Goal: Check status: Check status

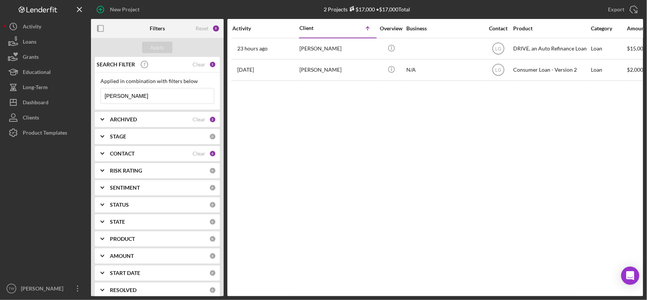
click at [161, 100] on input "[PERSON_NAME]" at bounding box center [157, 95] width 113 height 15
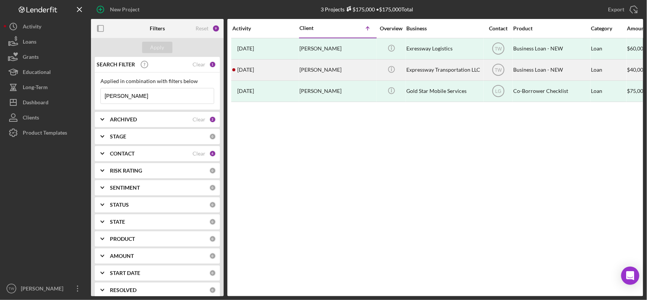
type input "[PERSON_NAME]"
click at [329, 72] on div "[PERSON_NAME]" at bounding box center [337, 70] width 76 height 20
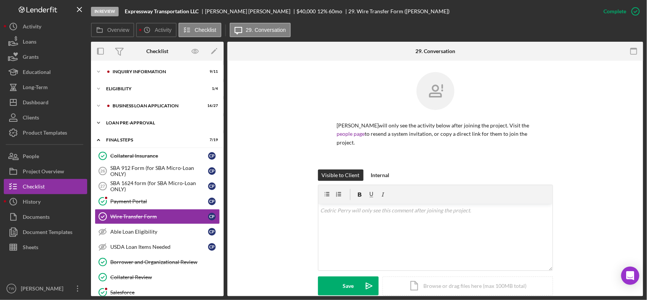
click at [139, 126] on div "Icon/Expander LOAN PRE-APPROVAL 1 / 2" at bounding box center [157, 122] width 133 height 15
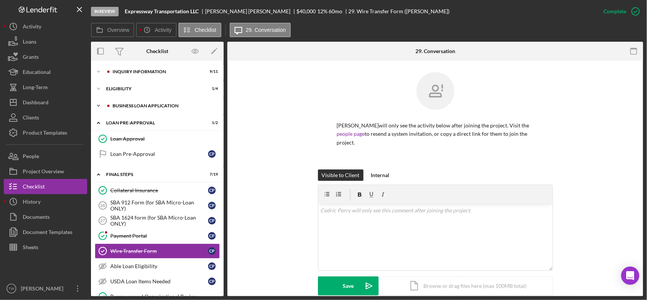
click at [139, 107] on div "BUSINESS LOAN APPLICATION" at bounding box center [164, 105] width 102 height 5
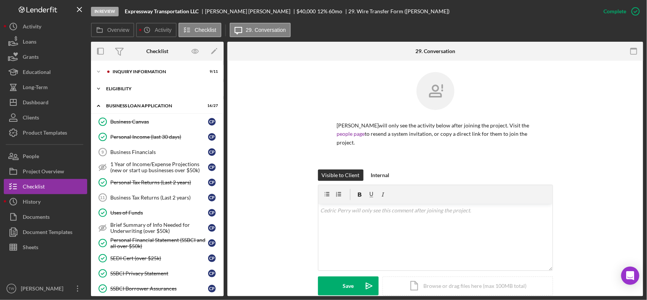
click at [125, 88] on div "ELIGIBILITY" at bounding box center [160, 88] width 108 height 5
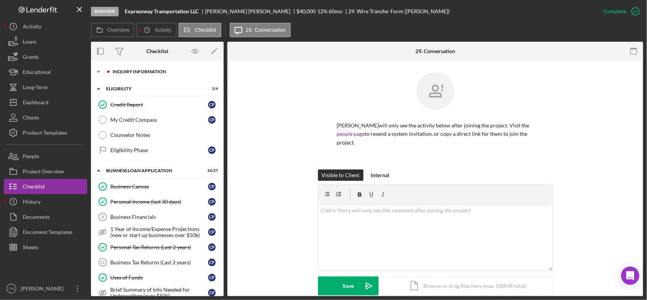
click at [134, 78] on div "Icon/Expander INQUIRY INFORMATION 9 / 11" at bounding box center [157, 71] width 133 height 15
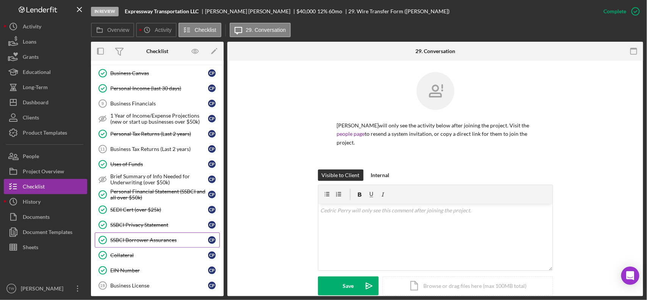
scroll to position [332, 0]
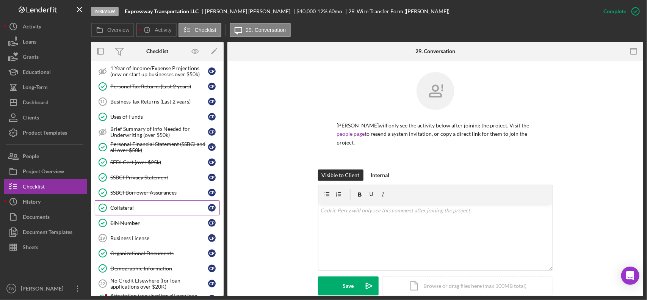
click at [149, 211] on div "Collateral" at bounding box center [159, 208] width 98 height 6
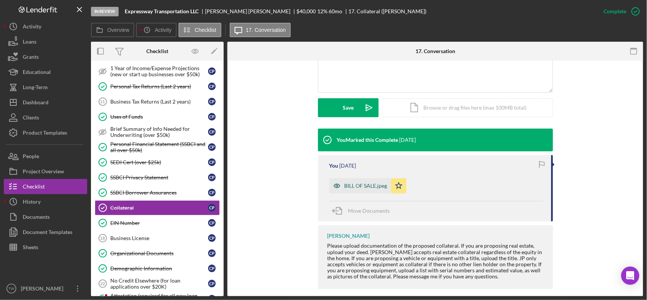
click at [364, 182] on div "BILL OF SALE.jpeg" at bounding box center [360, 185] width 62 height 15
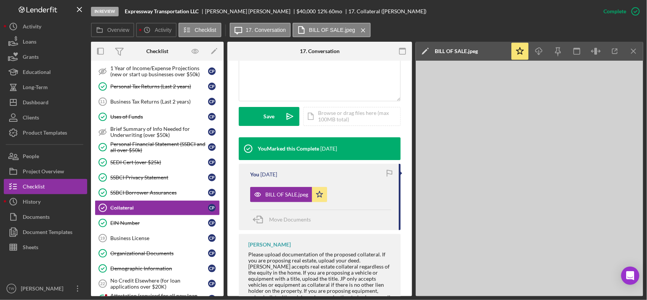
scroll to position [195, 0]
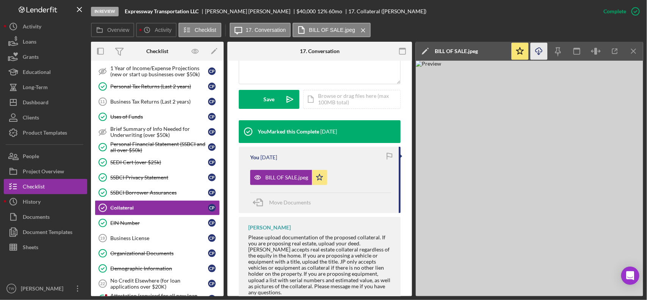
click at [537, 54] on icon "Icon/Download" at bounding box center [539, 51] width 17 height 17
